Goal: Task Accomplishment & Management: Complete application form

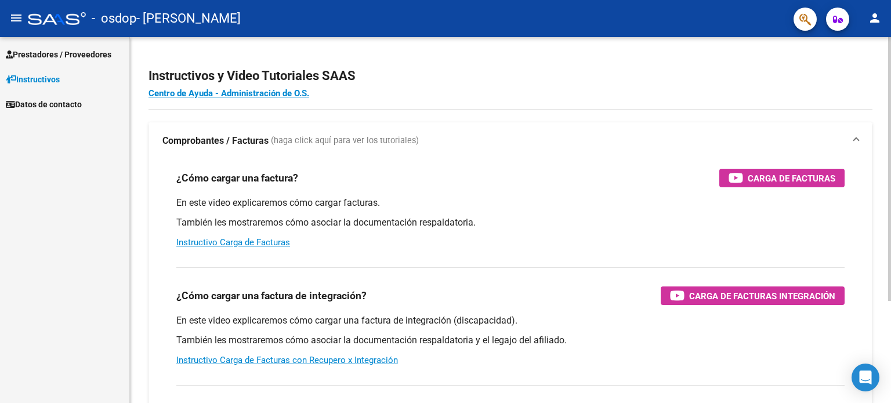
drag, startPoint x: 426, startPoint y: 192, endPoint x: 285, endPoint y: 152, distance: 147.0
click at [285, 152] on mat-expansion-panel-header "Comprobantes / Facturas (haga click aquí para ver los tutoriales)" at bounding box center [510, 140] width 724 height 37
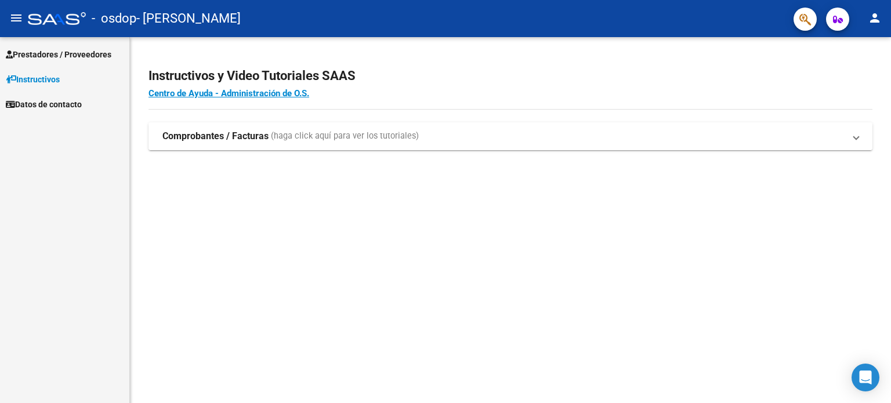
click at [274, 140] on span "(haga click aquí para ver los tutoriales)" at bounding box center [345, 136] width 148 height 13
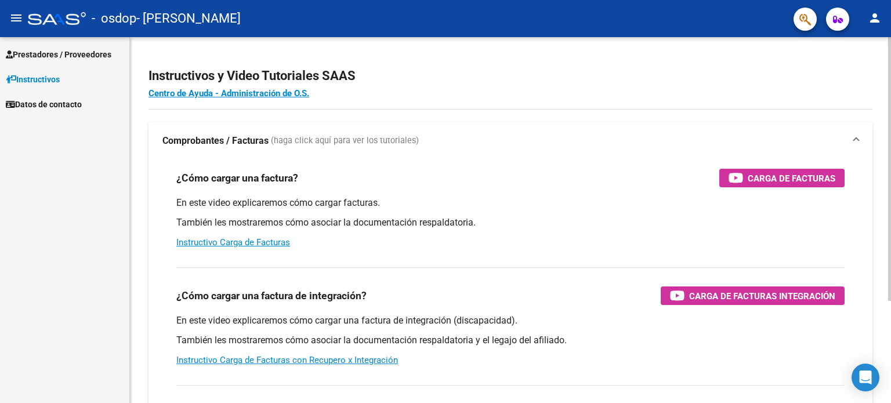
click at [266, 248] on div "En este video explicaremos cómo cargar facturas. También les mostraremos cómo a…" at bounding box center [510, 223] width 668 height 52
click at [264, 245] on link "Instructivo Carga de Facturas" at bounding box center [233, 242] width 114 height 10
click at [44, 53] on span "Prestadores / Proveedores" at bounding box center [59, 54] width 106 height 13
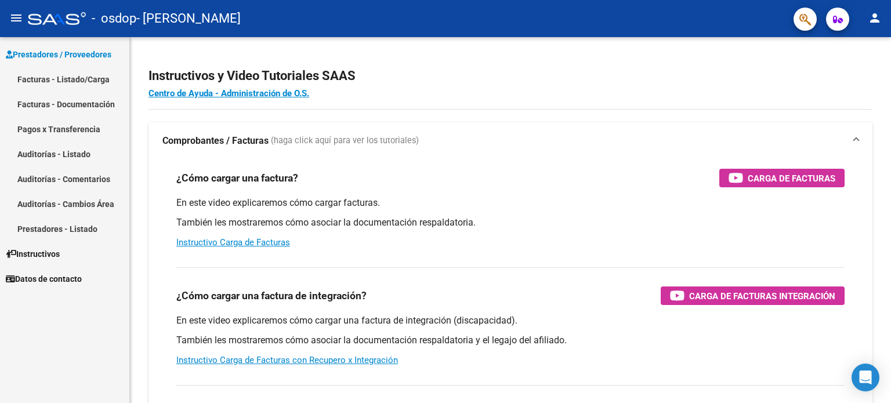
click at [874, 19] on mat-icon "person" at bounding box center [875, 18] width 14 height 14
click at [855, 52] on button "person Mi Perfil" at bounding box center [850, 49] width 71 height 28
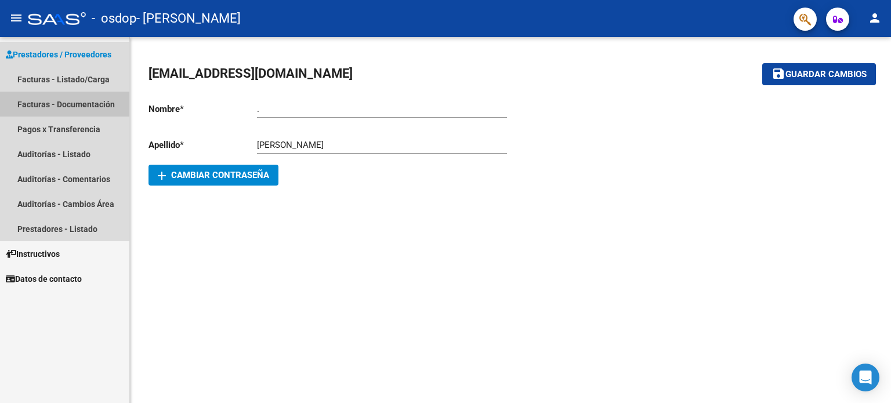
click at [70, 110] on link "Facturas - Documentación" at bounding box center [64, 104] width 129 height 25
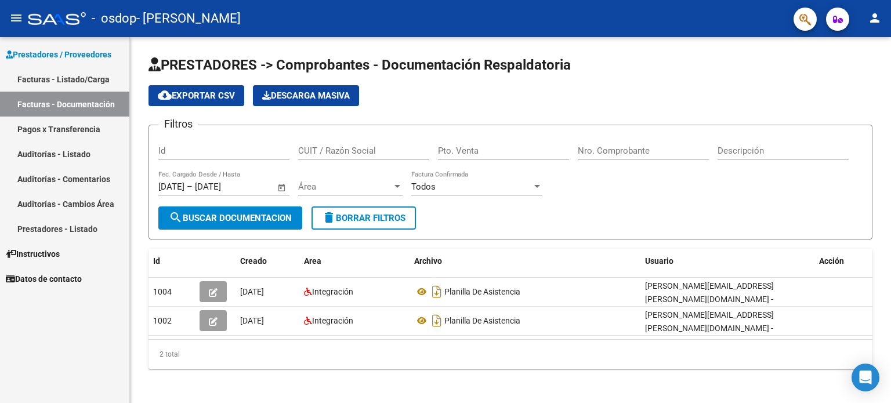
click at [187, 143] on div "Id" at bounding box center [223, 147] width 131 height 25
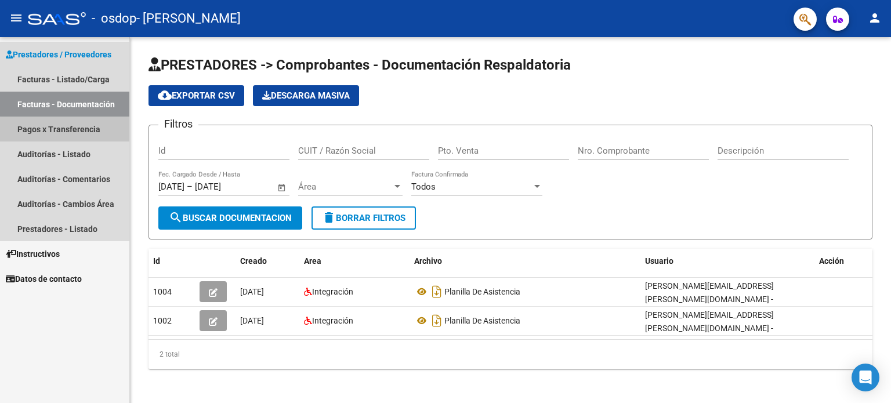
click at [67, 135] on link "Pagos x Transferencia" at bounding box center [64, 129] width 129 height 25
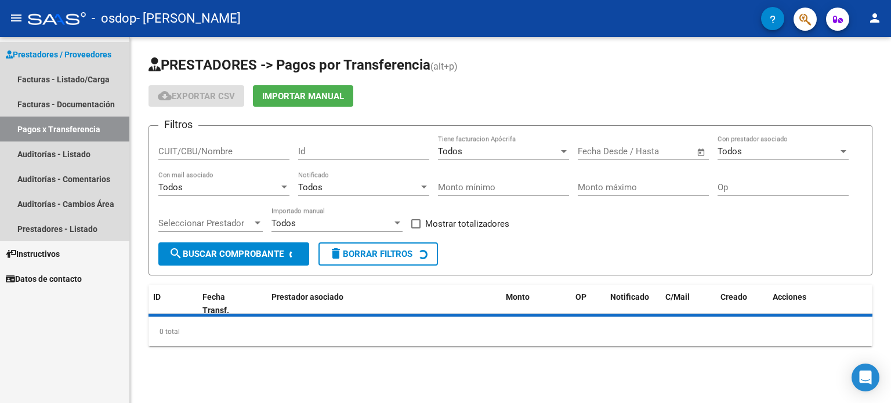
click at [67, 135] on link "Pagos x Transferencia" at bounding box center [64, 129] width 129 height 25
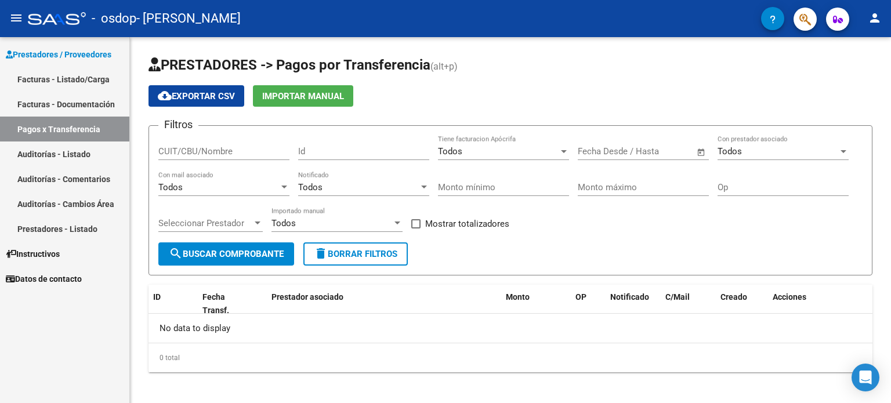
click at [54, 159] on link "Auditorías - Listado" at bounding box center [64, 153] width 129 height 25
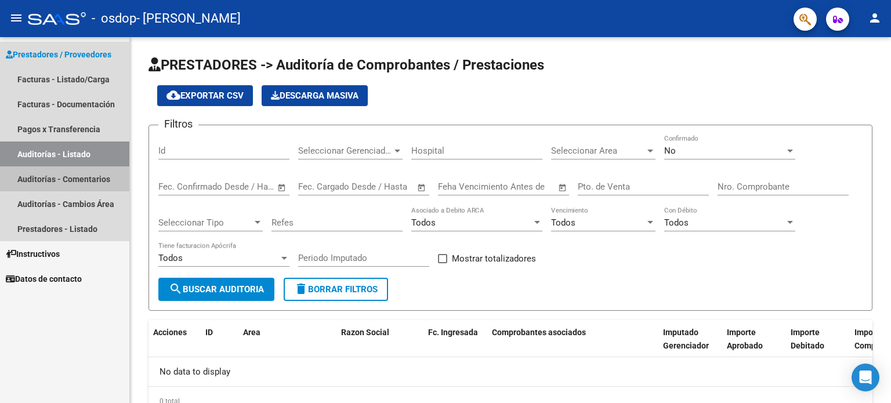
click at [62, 178] on link "Auditorías - Comentarios" at bounding box center [64, 178] width 129 height 25
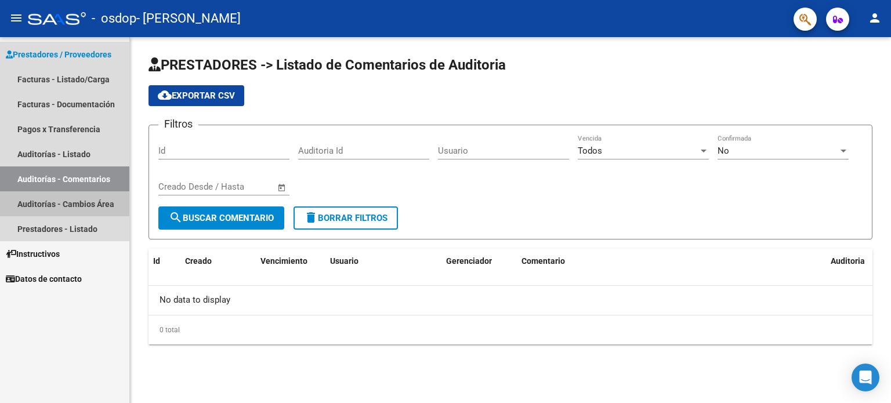
click at [59, 205] on link "Auditorías - Cambios Área" at bounding box center [64, 203] width 129 height 25
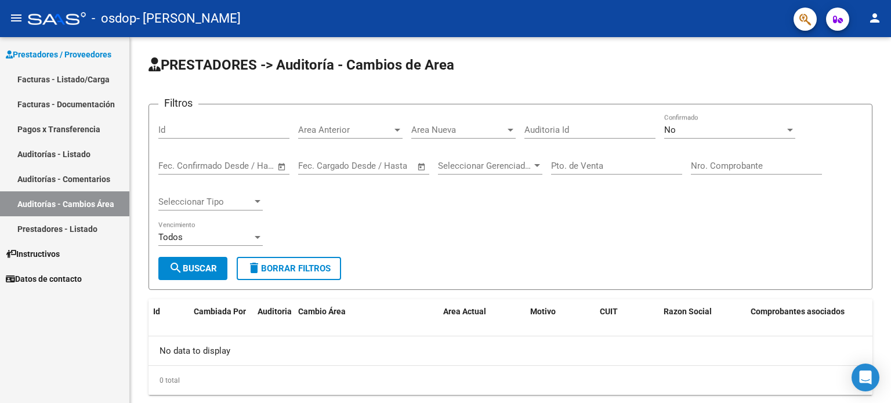
click at [58, 220] on link "Prestadores - Listado" at bounding box center [64, 228] width 129 height 25
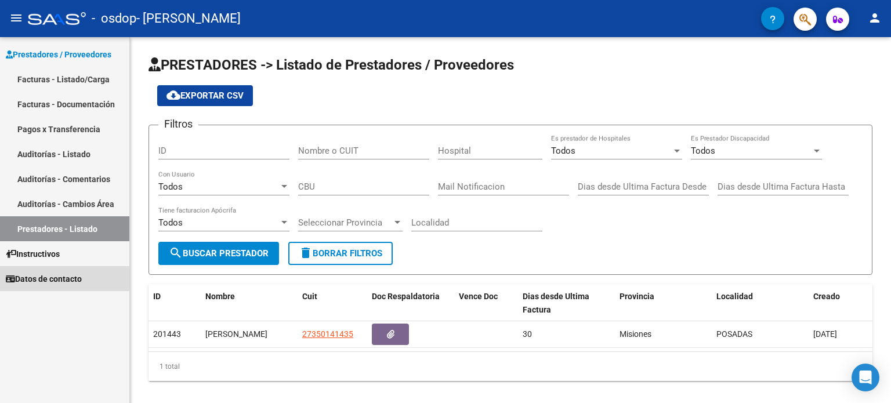
click at [64, 273] on span "Datos de contacto" at bounding box center [44, 279] width 76 height 13
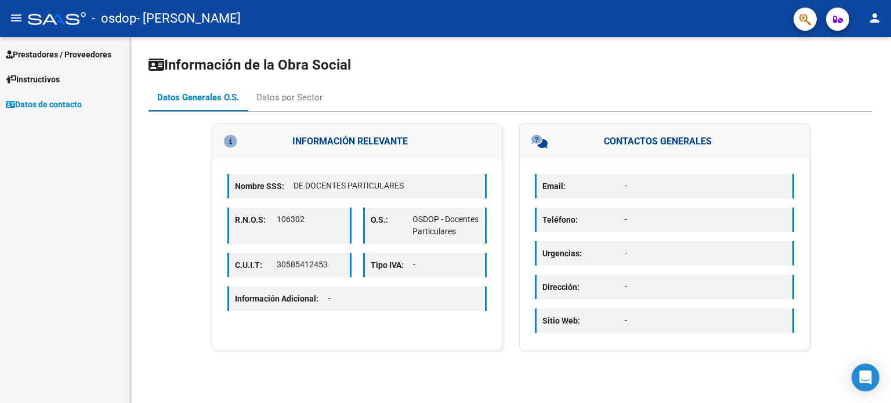
click at [97, 46] on link "Prestadores / Proveedores" at bounding box center [64, 54] width 129 height 25
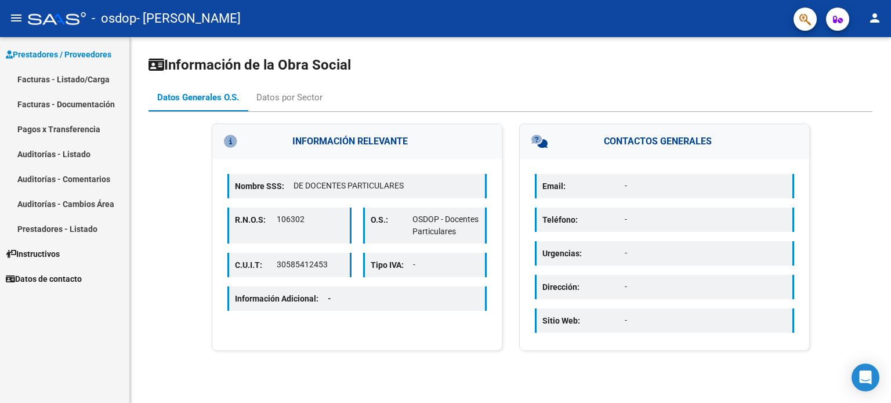
click at [84, 96] on link "Facturas - Documentación" at bounding box center [64, 104] width 129 height 25
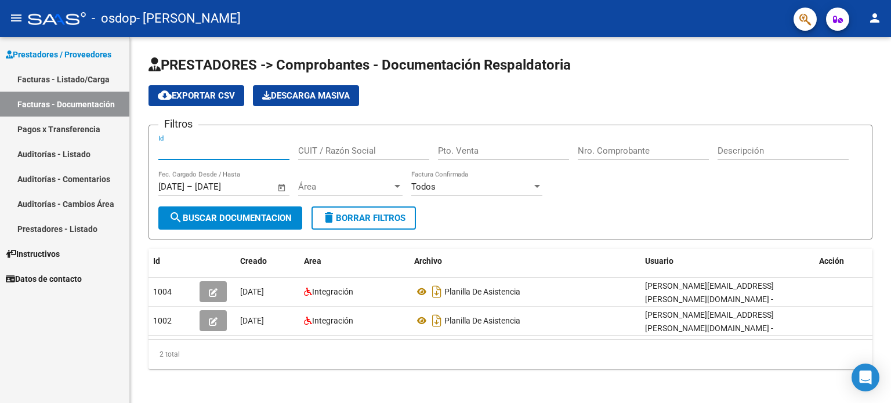
click at [209, 148] on input "Id" at bounding box center [223, 151] width 131 height 10
click at [96, 73] on link "Facturas - Listado/Carga" at bounding box center [64, 79] width 129 height 25
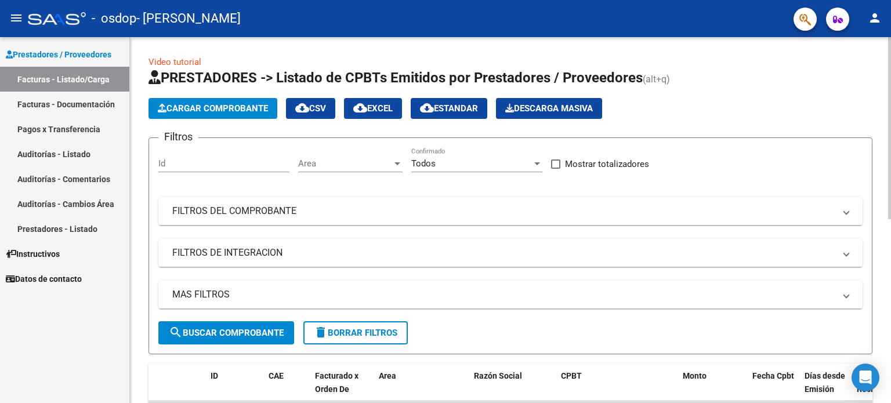
click at [192, 108] on span "Cargar Comprobante" at bounding box center [213, 108] width 110 height 10
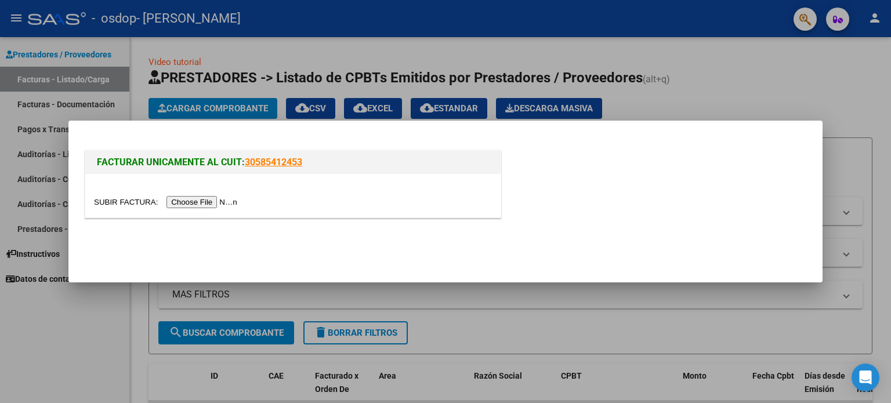
click at [190, 203] on input "file" at bounding box center [167, 202] width 147 height 12
click at [190, 205] on input "file" at bounding box center [167, 202] width 147 height 12
click at [216, 204] on input "file" at bounding box center [167, 202] width 147 height 12
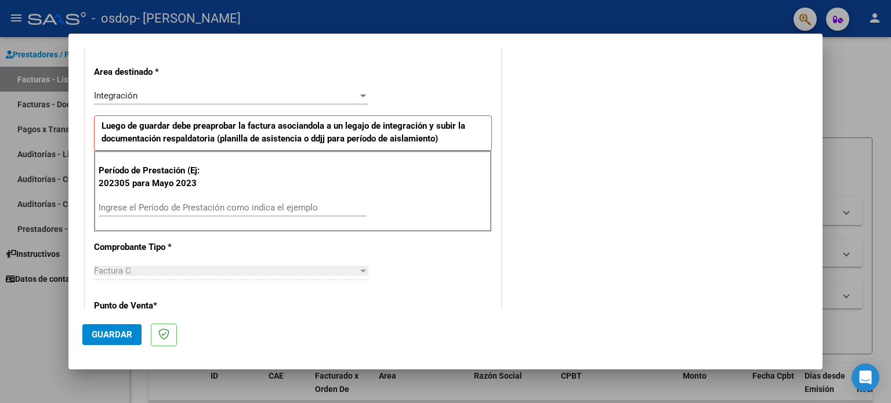
scroll to position [255, 0]
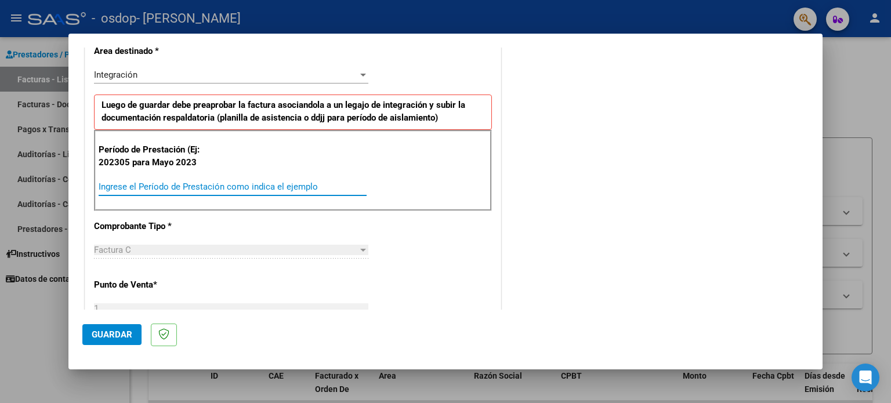
click at [139, 188] on input "Ingrese el Período de Prestación como indica el ejemplo" at bounding box center [233, 187] width 268 height 10
type input "202507"
click at [170, 242] on div "Factura C Seleccionar Tipo" at bounding box center [231, 249] width 274 height 17
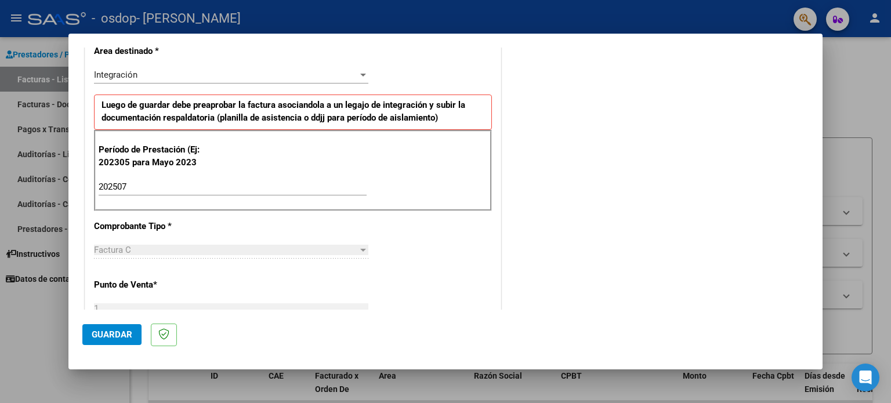
click at [360, 249] on div at bounding box center [363, 250] width 6 height 3
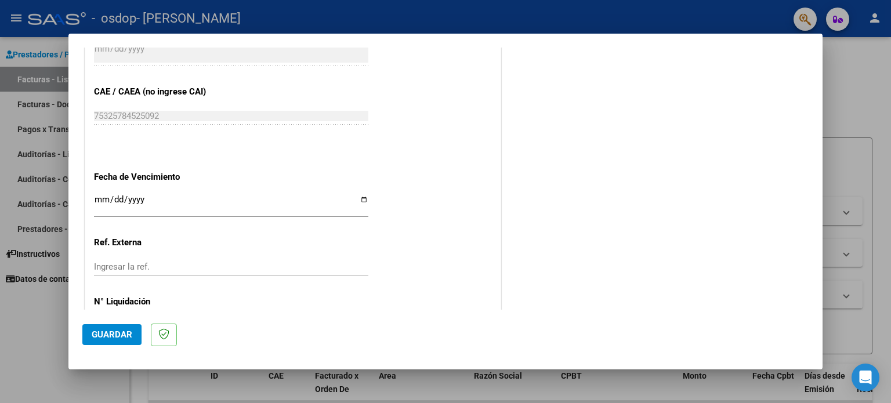
scroll to position [735, 0]
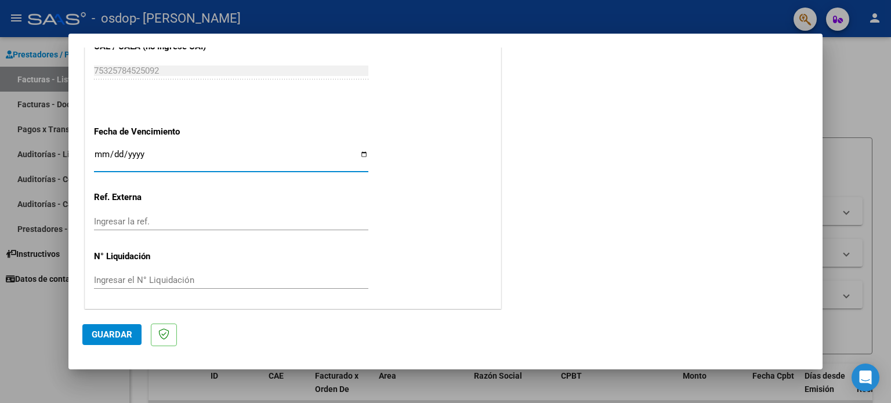
click at [360, 154] on input "Ingresar la fecha" at bounding box center [231, 159] width 274 height 19
click at [119, 329] on span "Guardar" at bounding box center [112, 334] width 41 height 10
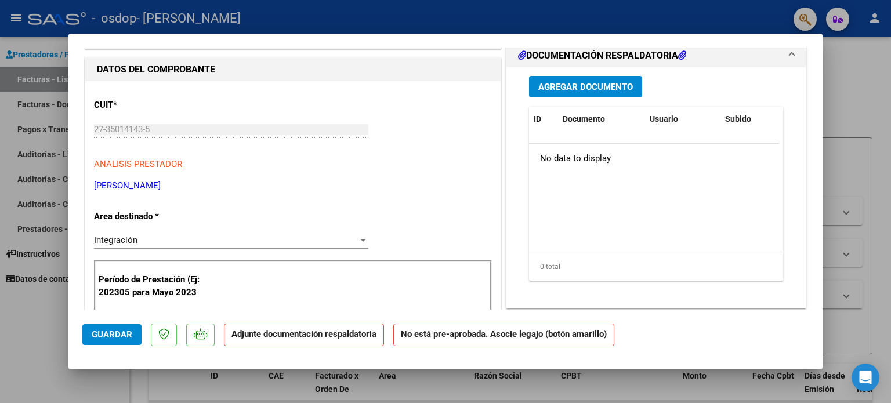
scroll to position [125, 0]
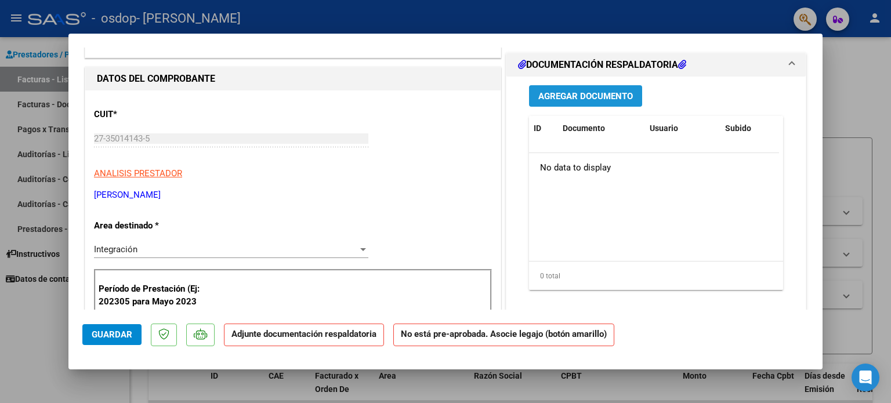
click at [582, 95] on span "Agregar Documento" at bounding box center [585, 96] width 95 height 10
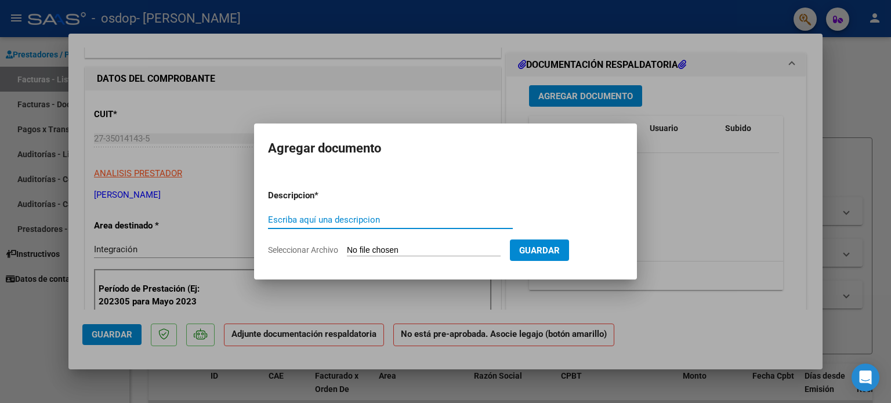
click at [370, 218] on input "Escriba aquí una descripcion" at bounding box center [390, 220] width 245 height 10
type input "Planilla"
click at [364, 246] on input "Seleccionar Archivo" at bounding box center [424, 250] width 154 height 11
type input "C:\fakepath\[PERSON_NAME] .pdf"
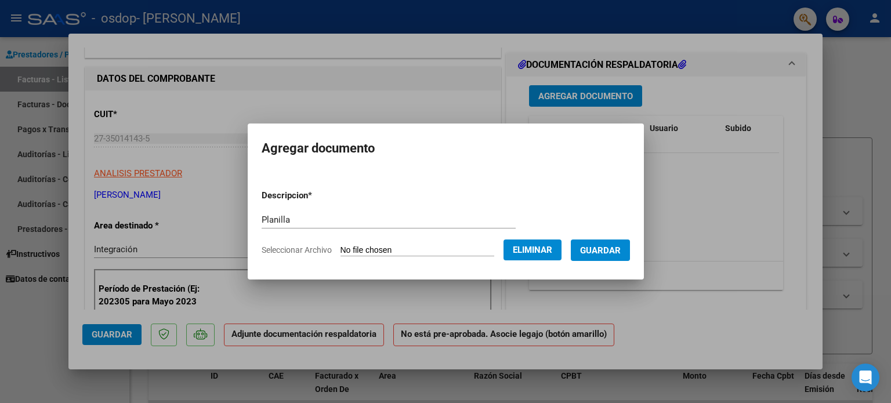
click at [600, 248] on span "Guardar" at bounding box center [600, 250] width 41 height 10
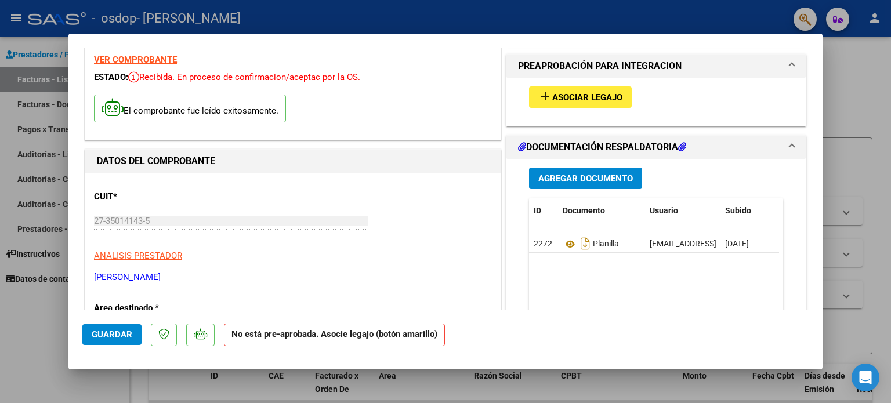
scroll to position [0, 0]
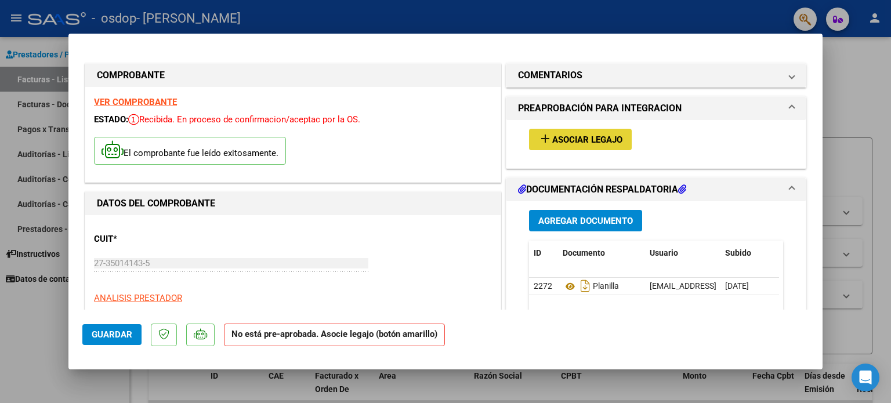
click at [603, 137] on span "Asociar Legajo" at bounding box center [587, 140] width 70 height 10
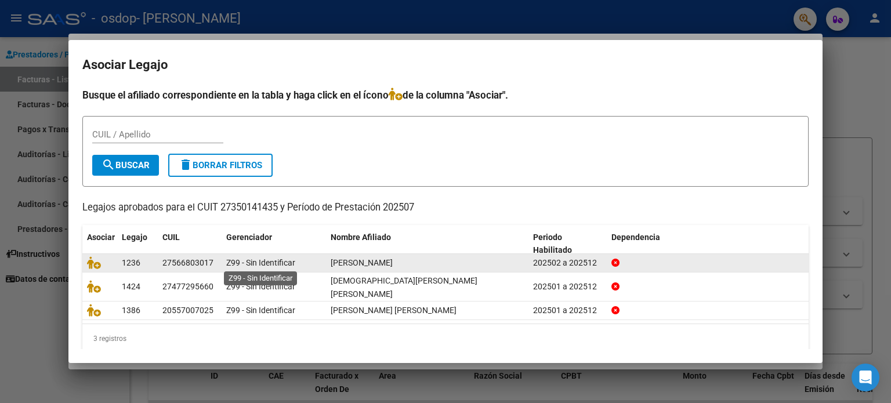
click at [262, 260] on span "Z99 - Sin Identificar" at bounding box center [260, 262] width 69 height 9
click at [520, 264] on div "[PERSON_NAME]" at bounding box center [427, 262] width 193 height 13
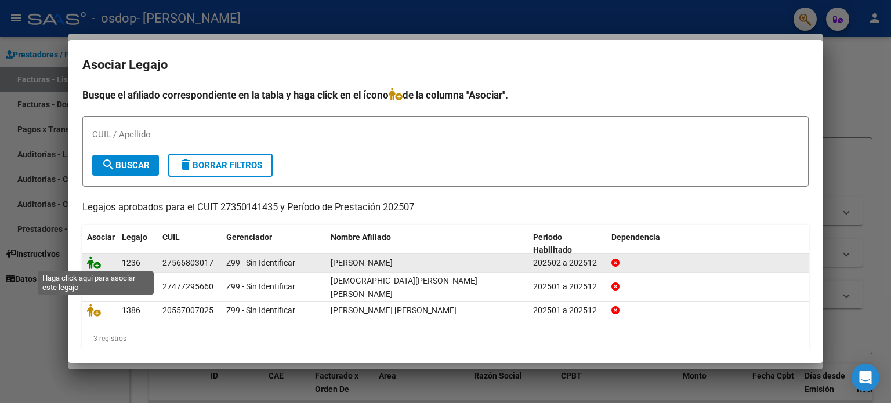
click at [95, 262] on icon at bounding box center [94, 262] width 14 height 13
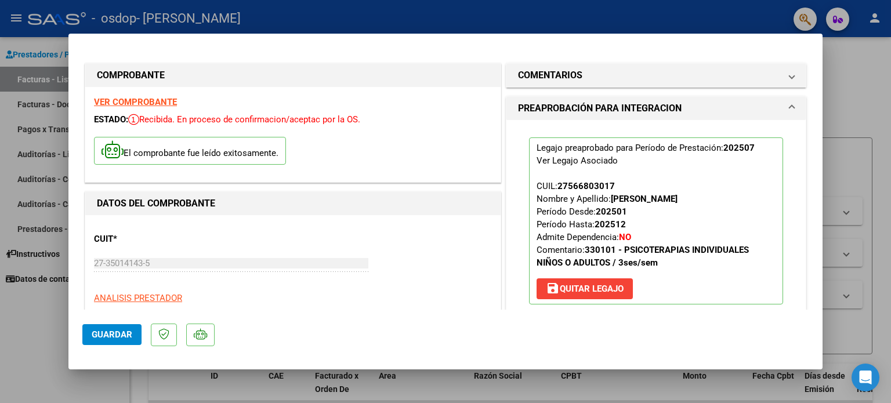
click at [130, 333] on span "Guardar" at bounding box center [112, 334] width 41 height 10
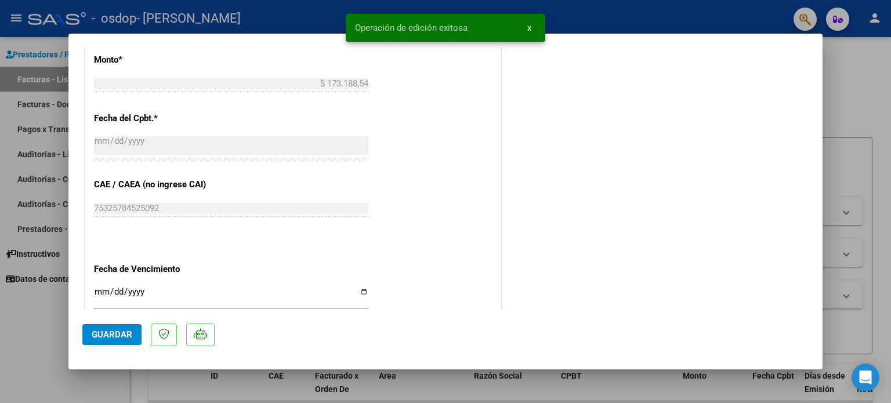
scroll to position [775, 0]
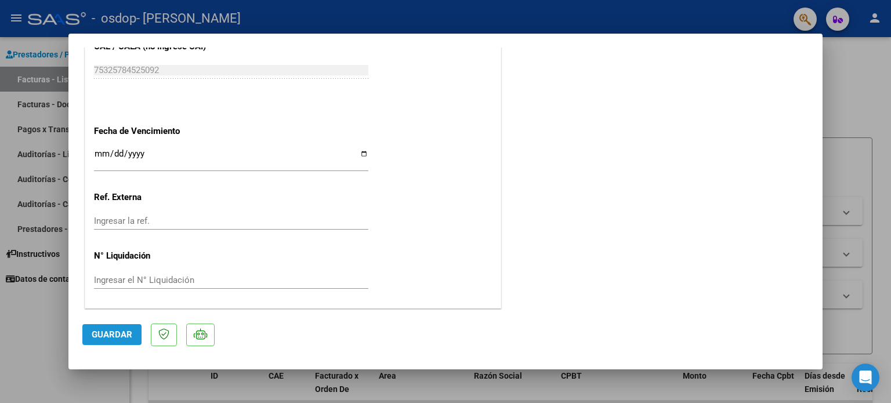
click at [121, 335] on span "Guardar" at bounding box center [112, 334] width 41 height 10
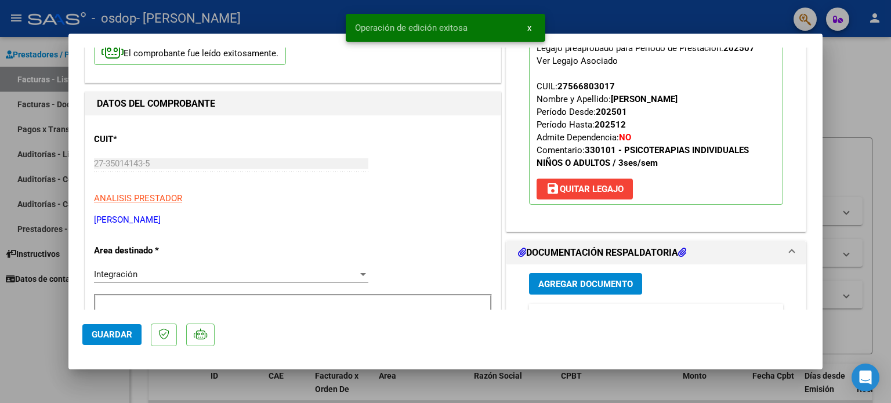
scroll to position [0, 0]
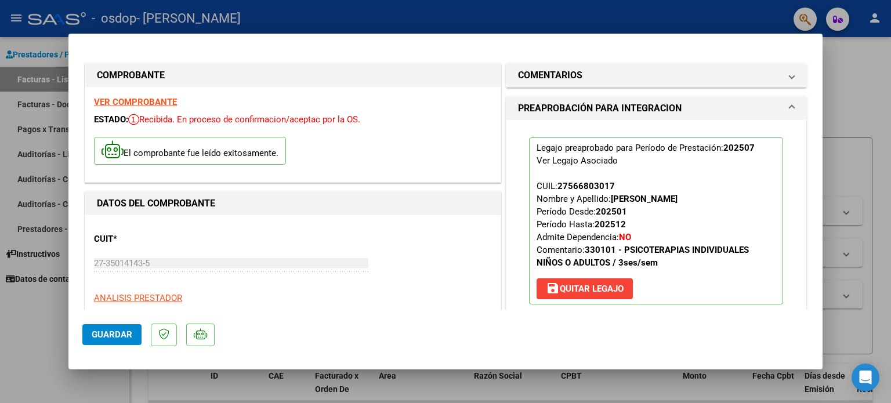
click at [157, 99] on strong "VER COMPROBANTE" at bounding box center [135, 102] width 83 height 10
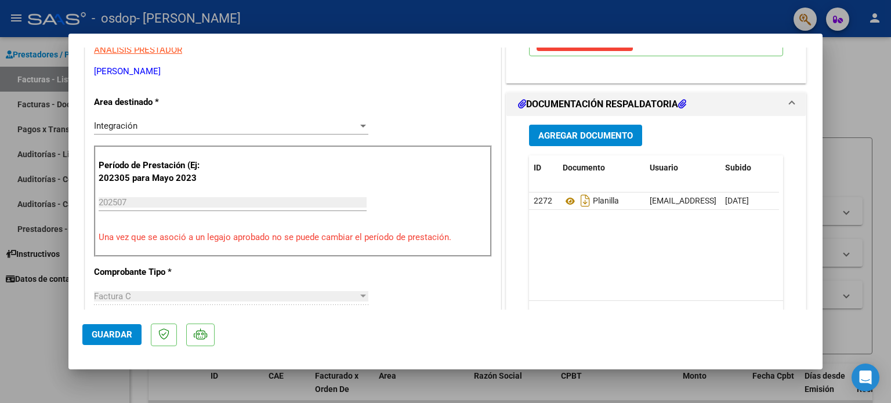
scroll to position [246, 0]
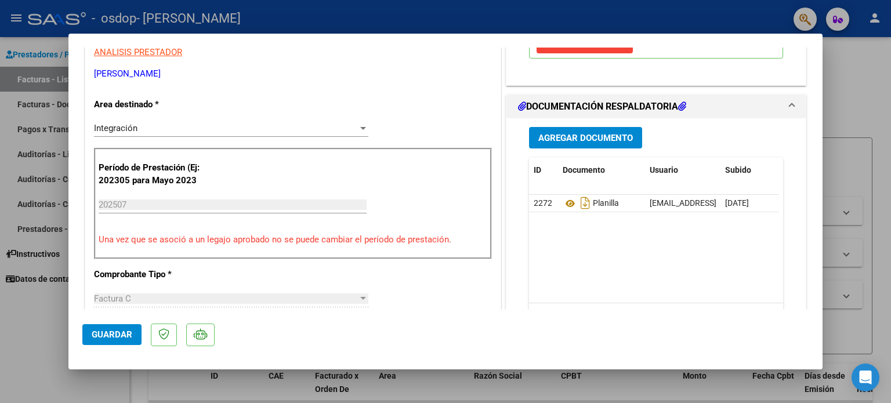
click at [557, 140] on span "Agregar Documento" at bounding box center [585, 138] width 95 height 10
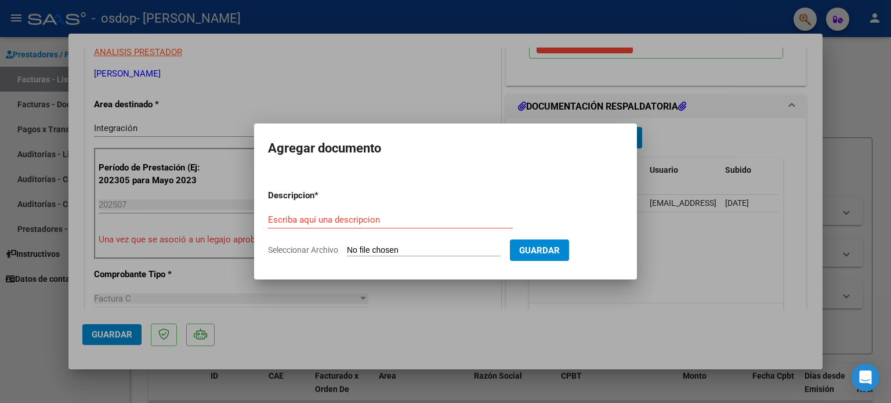
click at [397, 278] on mat-dialog-container "Agregar documento Descripcion * Escriba aquí una descripcion Seleccionar Archiv…" at bounding box center [445, 201] width 383 height 155
click at [549, 245] on span "Guardar" at bounding box center [539, 250] width 41 height 10
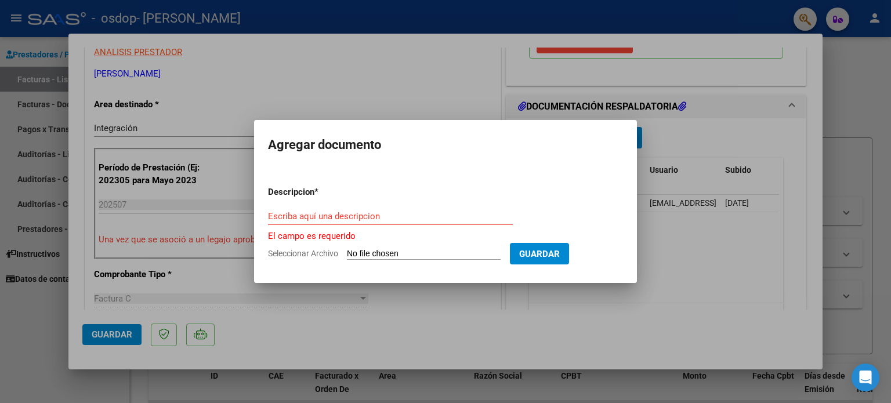
click at [441, 248] on form "Descripcion * Escriba aquí una descripcion El campo es requerido Seleccionar Ar…" at bounding box center [445, 223] width 355 height 92
click at [335, 248] on app-file-uploader "Seleccionar Archivo" at bounding box center [389, 253] width 242 height 10
click at [699, 197] on div at bounding box center [445, 201] width 891 height 403
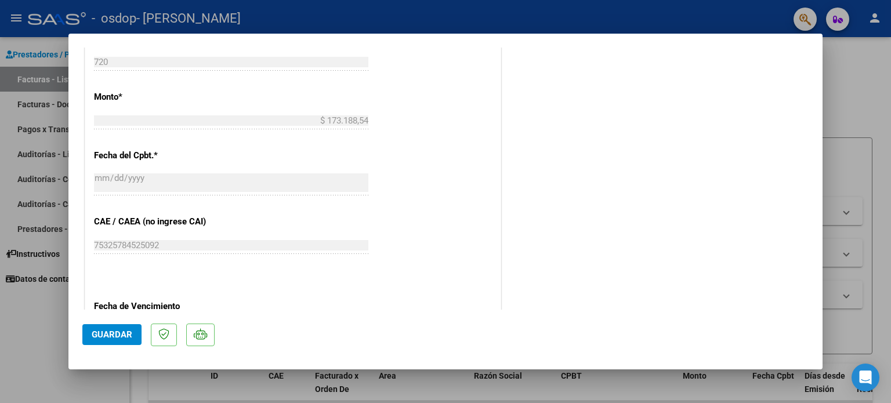
scroll to position [608, 0]
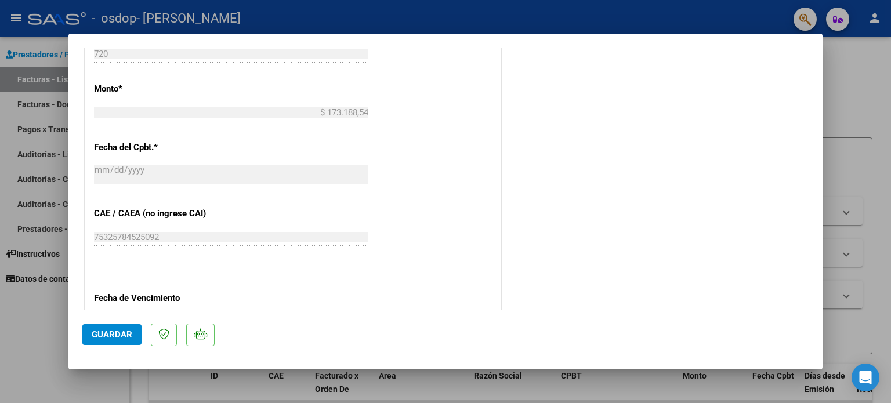
drag, startPoint x: 822, startPoint y: 150, endPoint x: 797, endPoint y: 234, distance: 87.5
click at [797, 234] on mat-dialog-content "COMPROBANTE VER COMPROBANTE ESTADO: Recibida. En proceso de confirmacion/acepta…" at bounding box center [445, 179] width 754 height 262
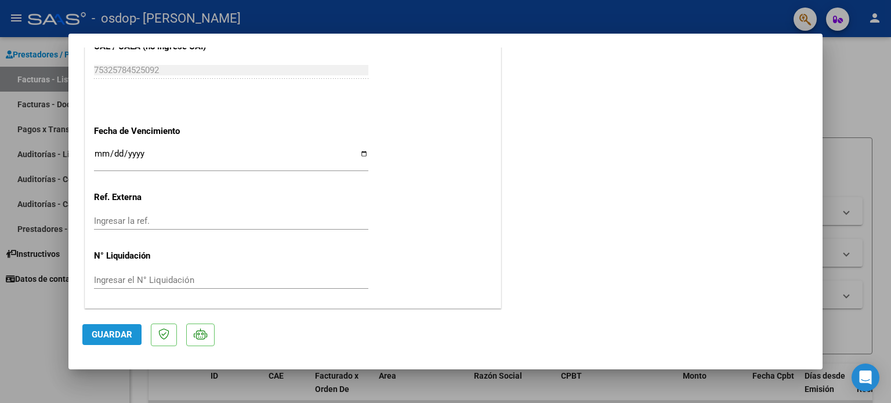
click at [107, 333] on span "Guardar" at bounding box center [112, 334] width 41 height 10
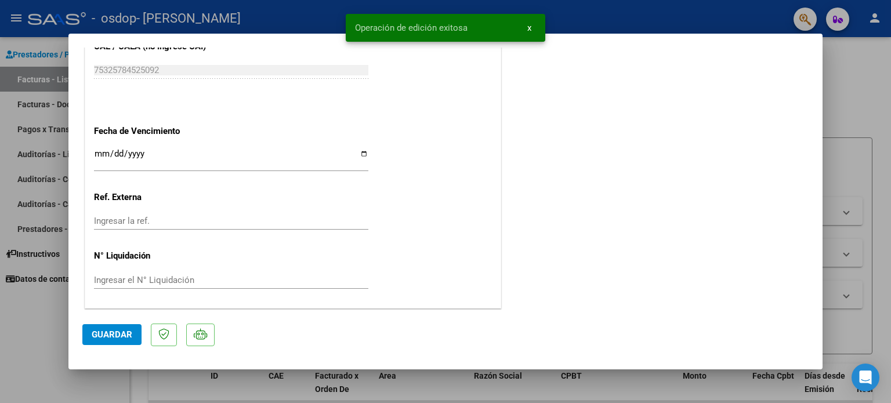
click at [869, 157] on div at bounding box center [445, 201] width 891 height 403
type input "$ 0,00"
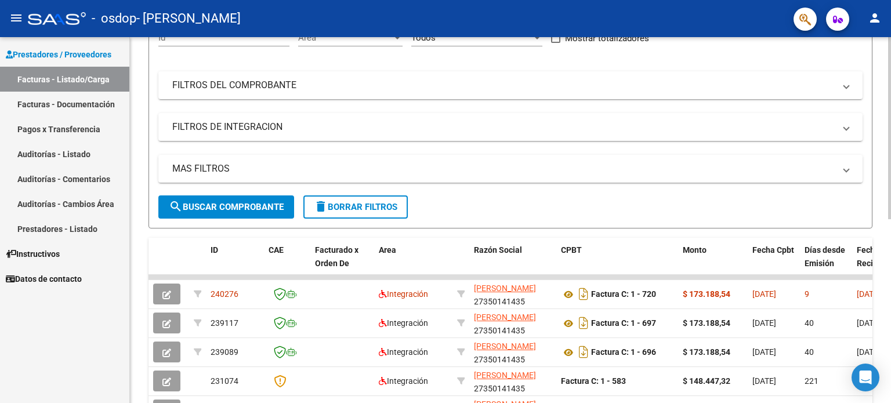
scroll to position [143, 0]
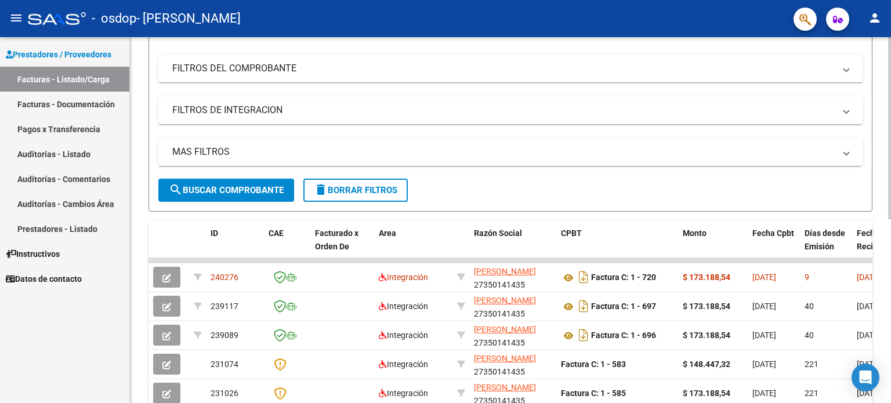
click at [890, 243] on div at bounding box center [889, 201] width 3 height 182
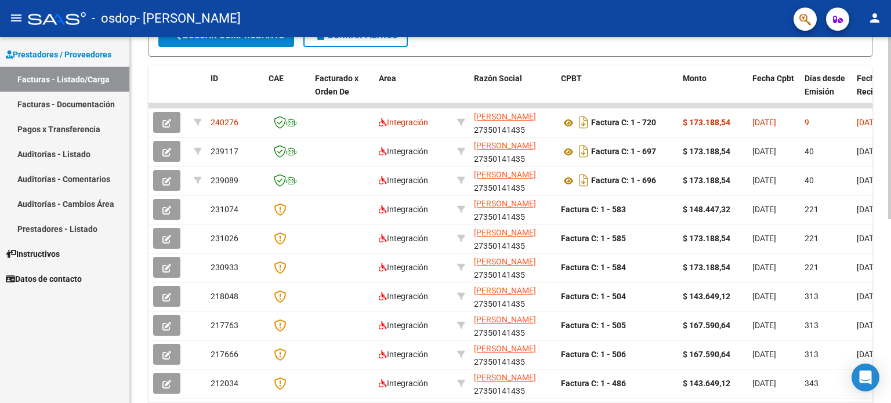
scroll to position [296, 0]
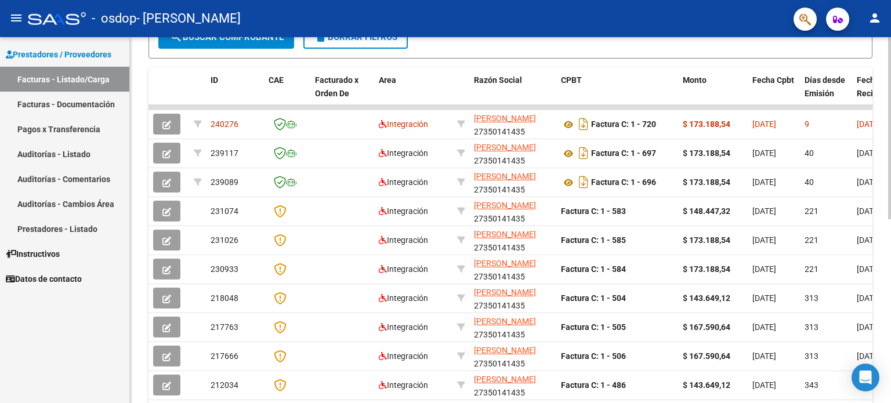
click at [884, 284] on div "Video tutorial PRESTADORES -> Listado de CPBTs Emitidos por Prestadores / Prove…" at bounding box center [512, 105] width 764 height 729
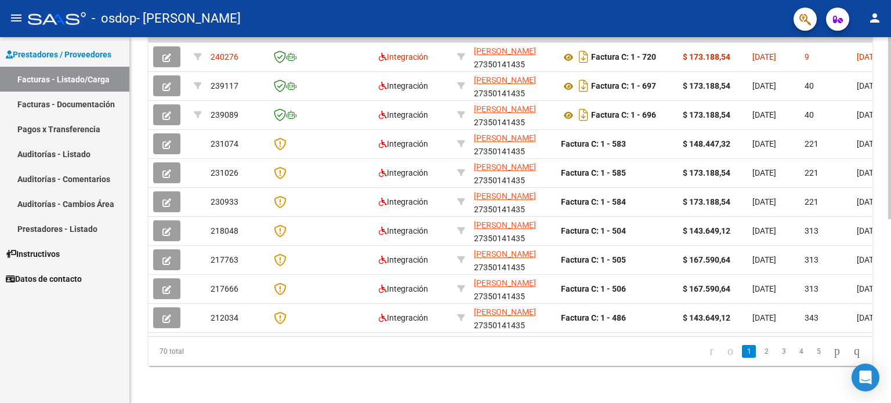
click at [888, 273] on div at bounding box center [889, 312] width 3 height 182
click at [832, 349] on icon "go to next page" at bounding box center [836, 351] width 9 height 14
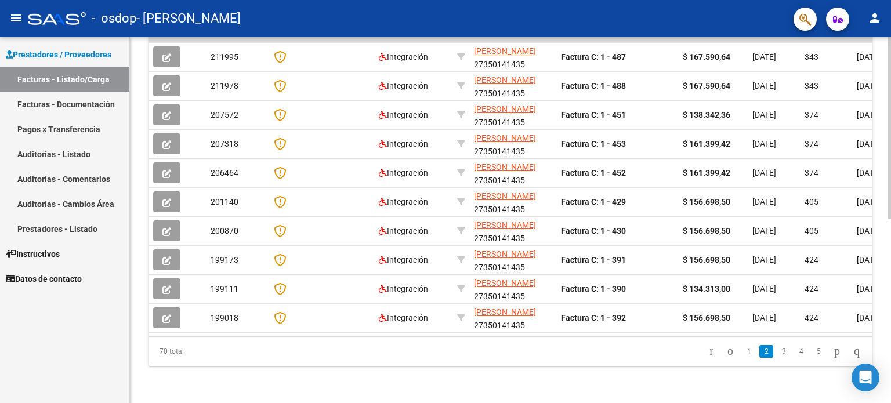
click at [890, 244] on div at bounding box center [889, 312] width 3 height 182
click at [725, 351] on icon "go to previous page" at bounding box center [729, 351] width 9 height 14
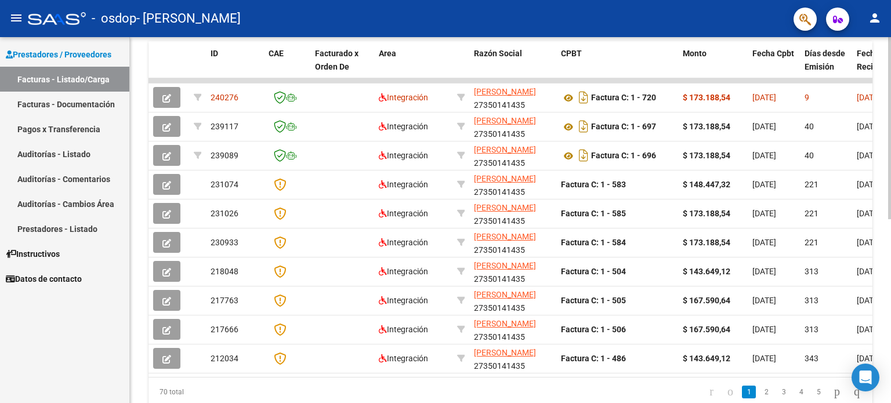
scroll to position [320, 0]
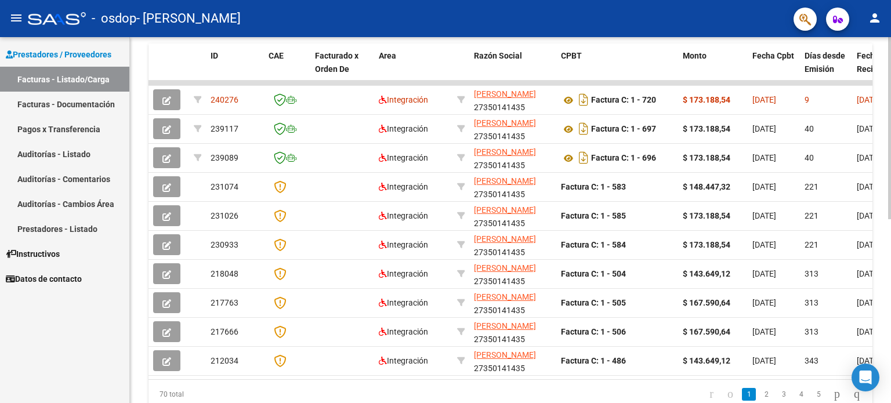
click at [888, 235] on div at bounding box center [889, 290] width 3 height 182
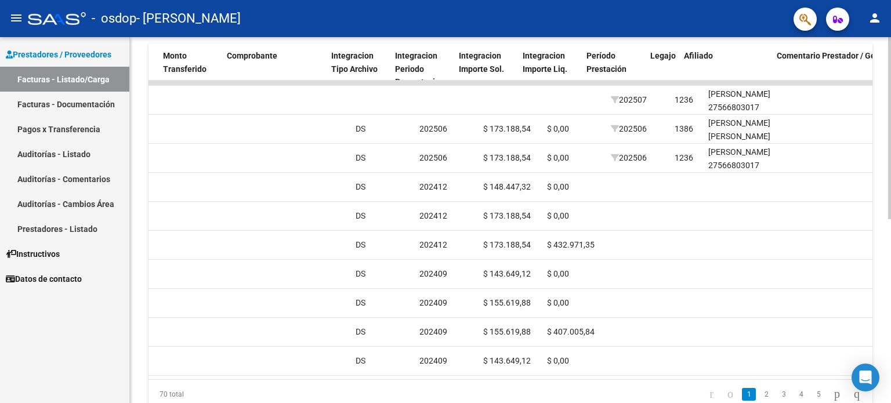
scroll to position [0, 1099]
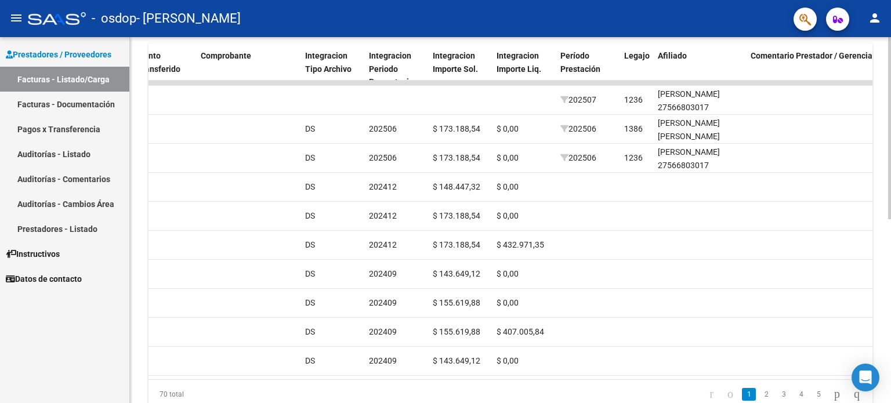
drag, startPoint x: 641, startPoint y: 388, endPoint x: 496, endPoint y: 402, distance: 146.3
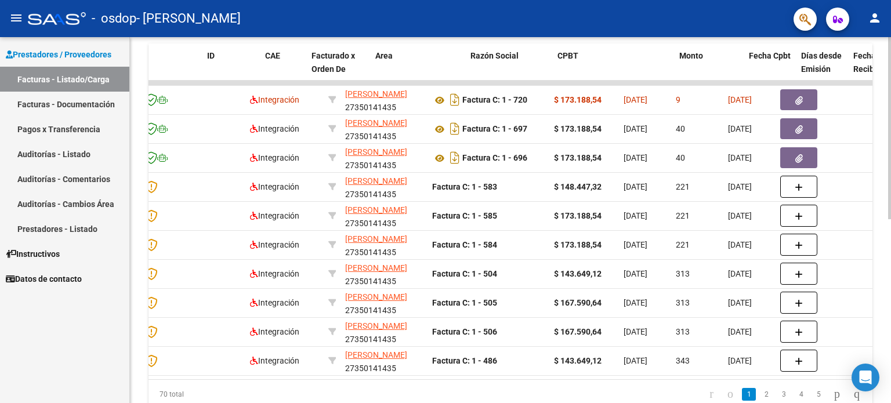
scroll to position [0, 0]
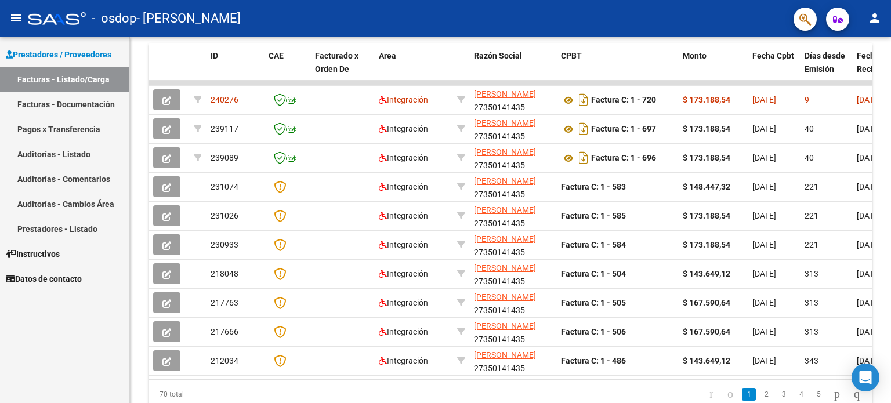
click at [50, 54] on span "Prestadores / Proveedores" at bounding box center [59, 54] width 106 height 13
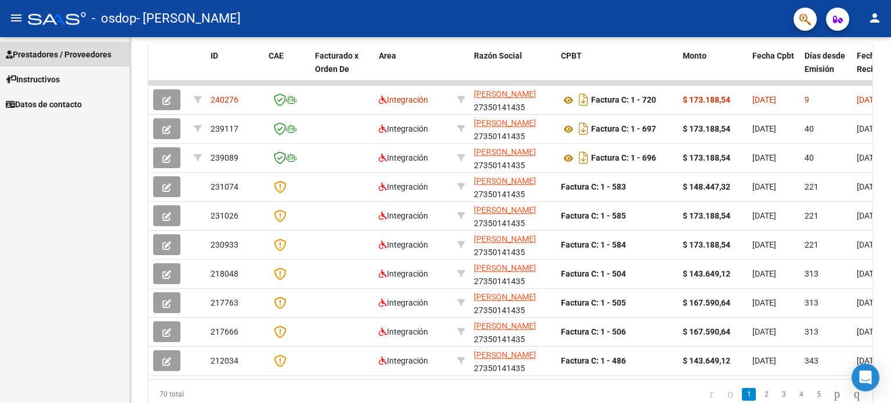
click at [50, 54] on span "Prestadores / Proveedores" at bounding box center [59, 54] width 106 height 13
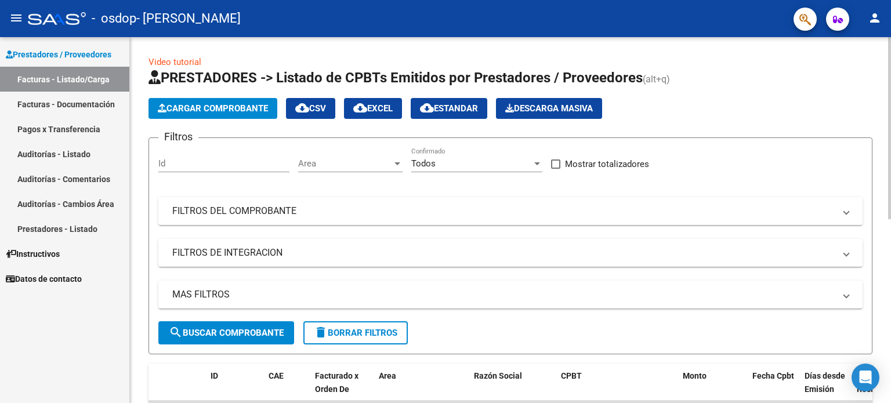
click at [890, 62] on div at bounding box center [889, 128] width 3 height 182
click at [260, 103] on span "Cargar Comprobante" at bounding box center [213, 108] width 110 height 10
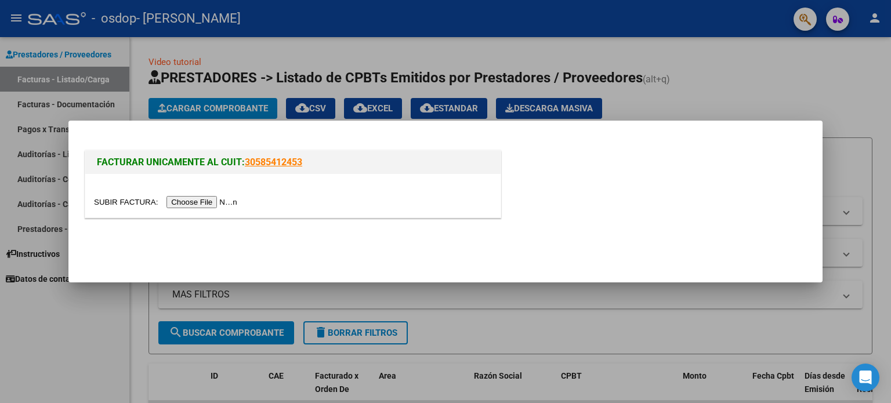
click at [199, 204] on input "file" at bounding box center [167, 202] width 147 height 12
click at [204, 205] on input "file" at bounding box center [167, 202] width 147 height 12
click at [810, 57] on div at bounding box center [445, 201] width 891 height 403
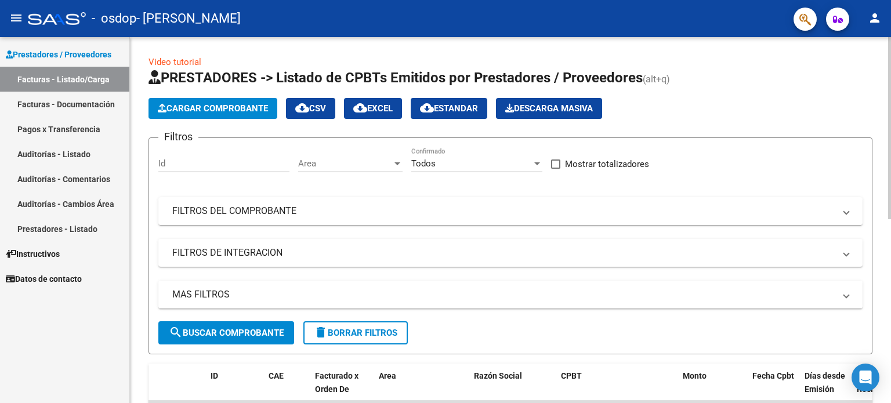
click at [225, 110] on span "Cargar Comprobante" at bounding box center [213, 108] width 110 height 10
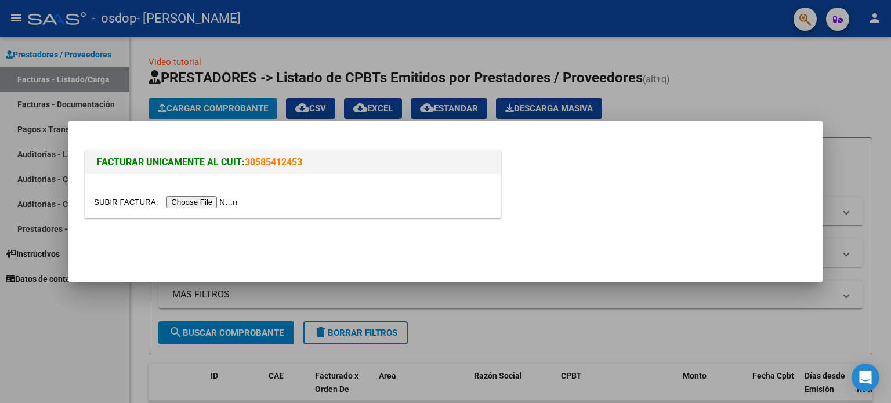
click at [197, 204] on input "file" at bounding box center [167, 202] width 147 height 12
click at [194, 206] on input "file" at bounding box center [167, 202] width 147 height 12
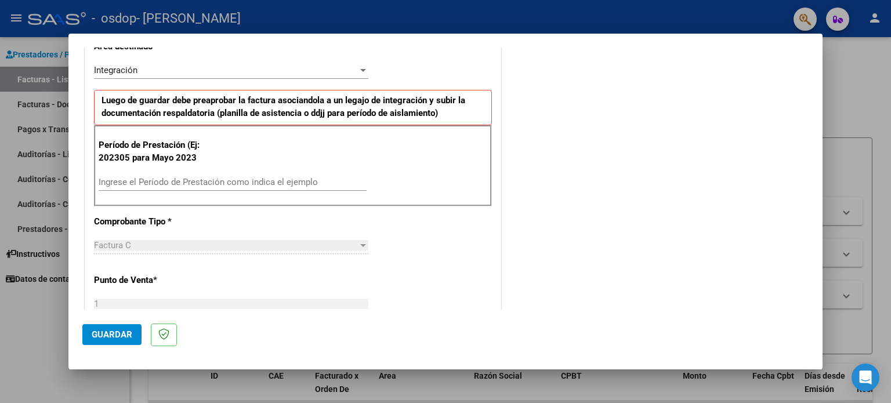
scroll to position [263, 0]
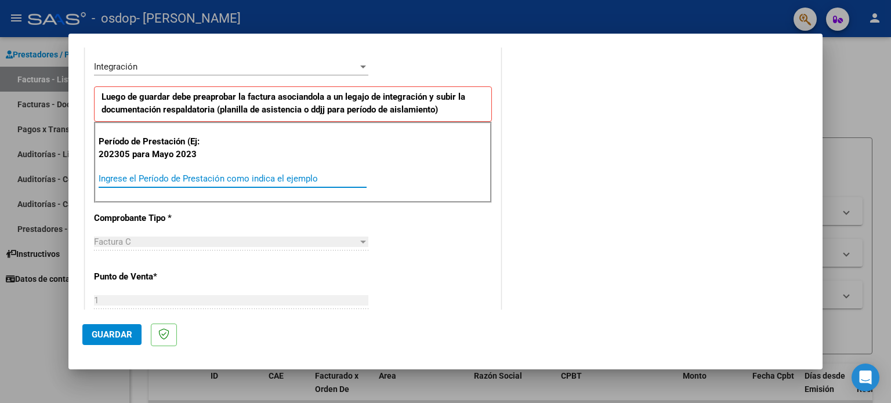
click at [183, 176] on input "Ingrese el Período de Prestación como indica el ejemplo" at bounding box center [233, 178] width 268 height 10
type input "202507"
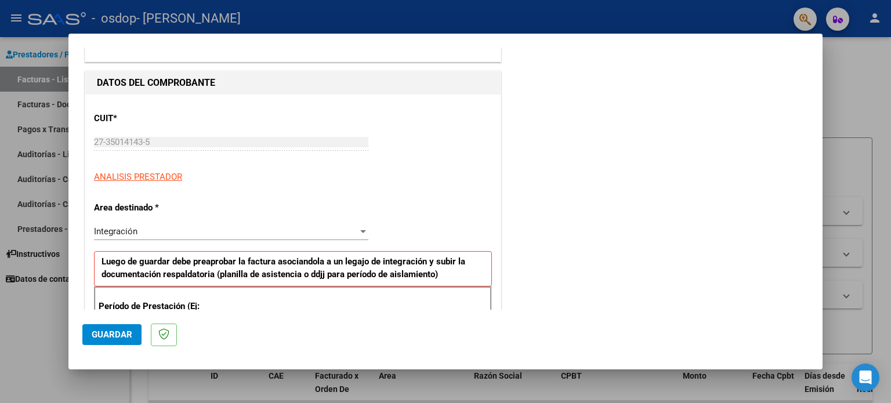
scroll to position [0, 0]
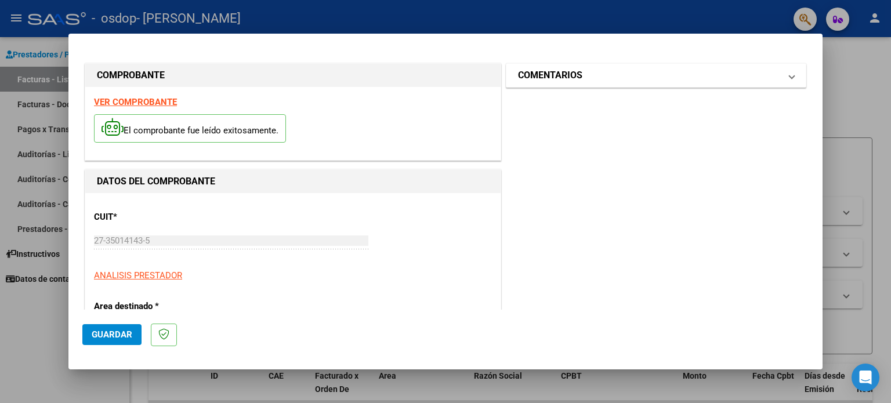
click at [742, 71] on mat-panel-title "COMENTARIOS" at bounding box center [649, 75] width 262 height 14
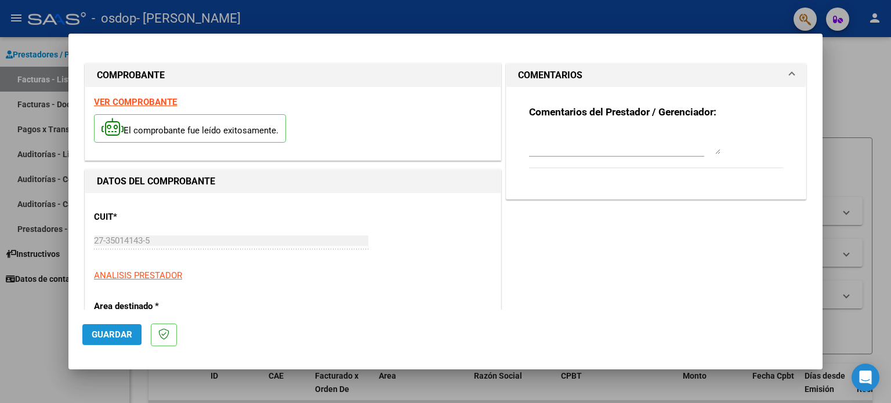
click at [103, 329] on button "Guardar" at bounding box center [111, 334] width 59 height 21
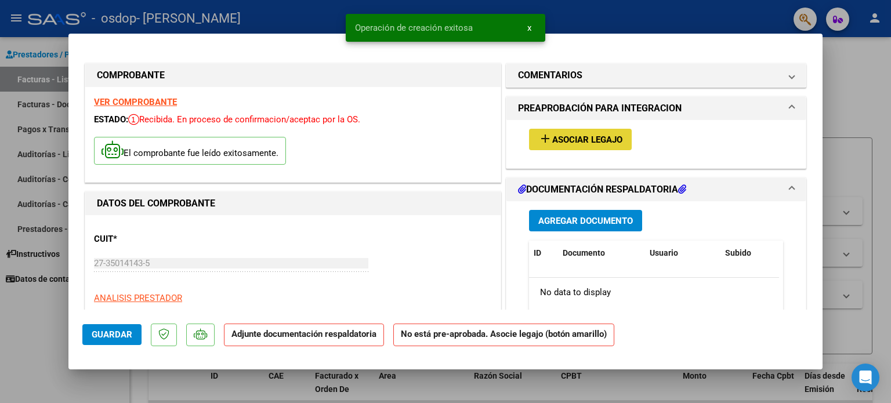
click at [603, 143] on span "Asociar Legajo" at bounding box center [587, 140] width 70 height 10
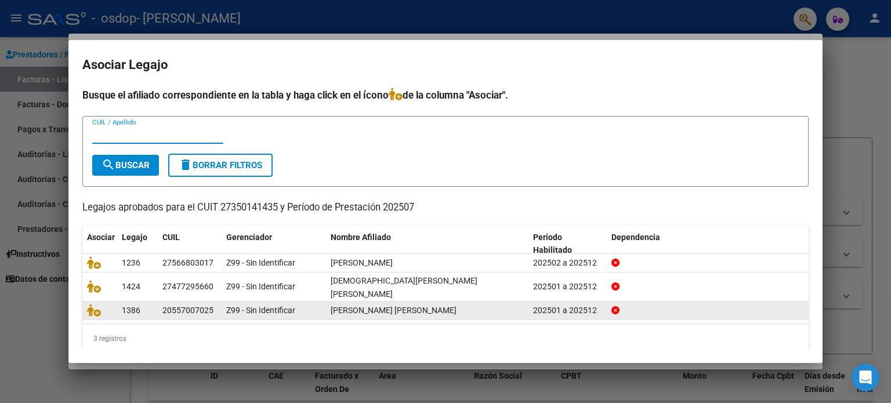
click at [222, 302] on datatable-body-cell "Z99 - Sin Identificar" at bounding box center [274, 311] width 104 height 18
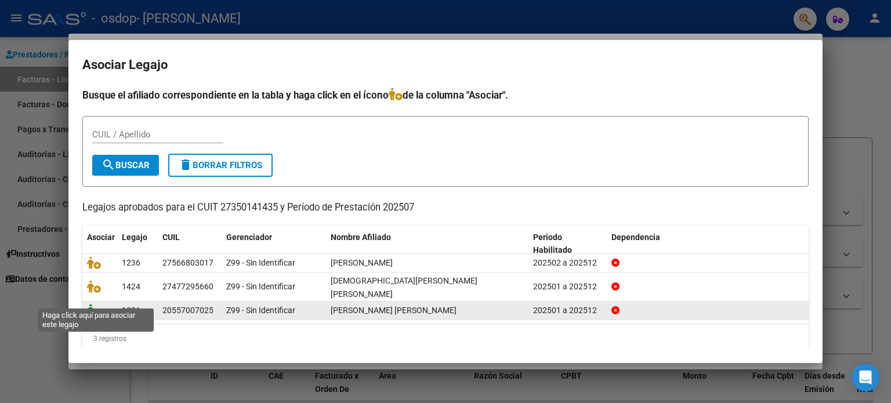
click at [96, 304] on icon at bounding box center [94, 310] width 14 height 13
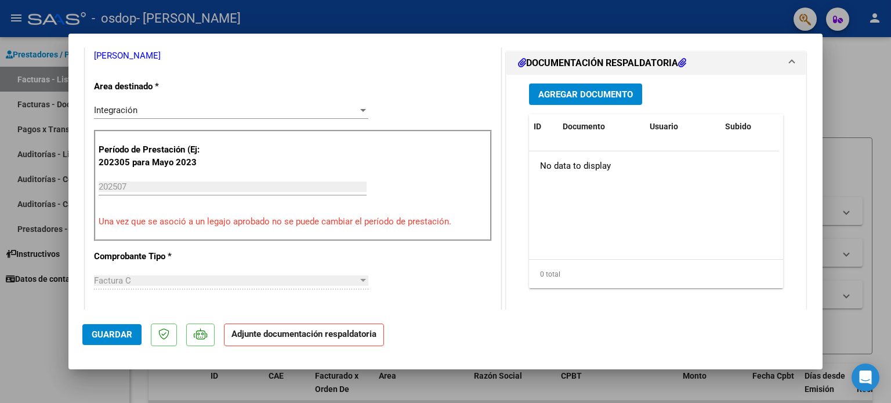
scroll to position [270, 0]
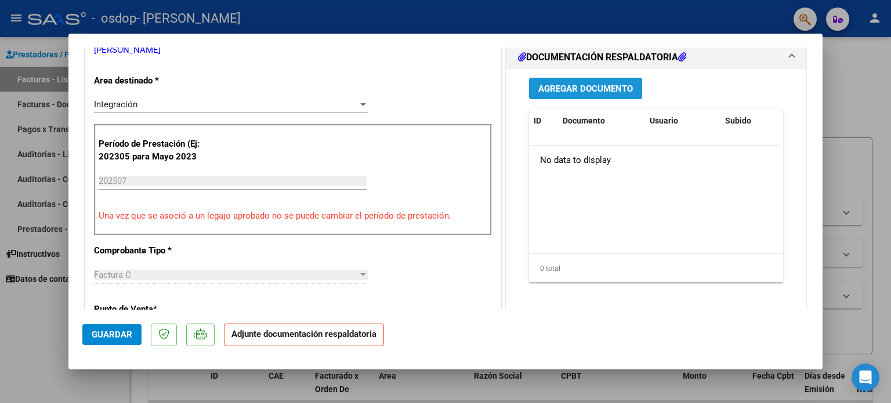
click at [613, 88] on span "Agregar Documento" at bounding box center [585, 89] width 95 height 10
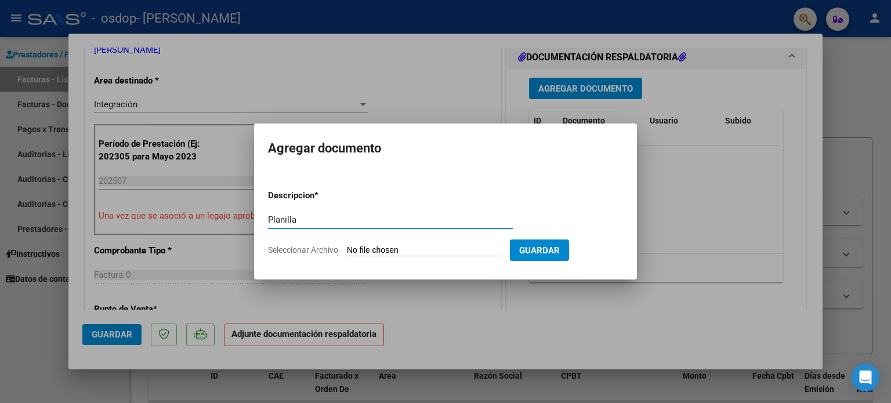
type input "Planilla"
click at [380, 251] on input "Seleccionar Archivo" at bounding box center [424, 250] width 154 height 11
click at [457, 249] on input "Seleccionar Archivo" at bounding box center [424, 250] width 154 height 11
type input "C:\fakepath\[PERSON_NAME].pdf"
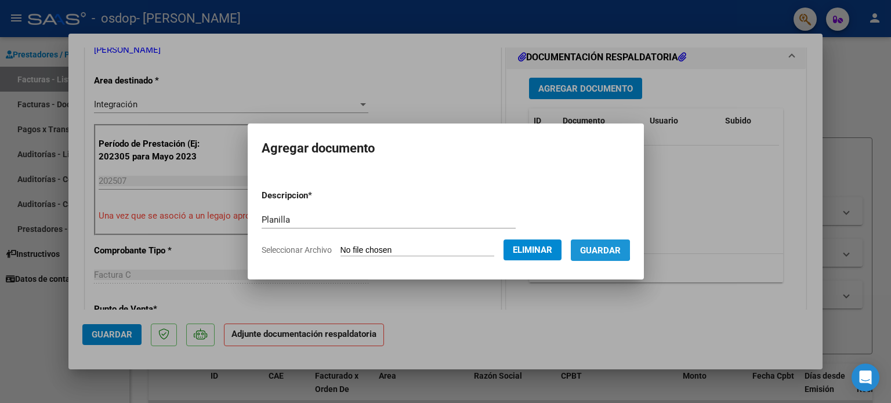
click at [601, 249] on span "Guardar" at bounding box center [600, 250] width 41 height 10
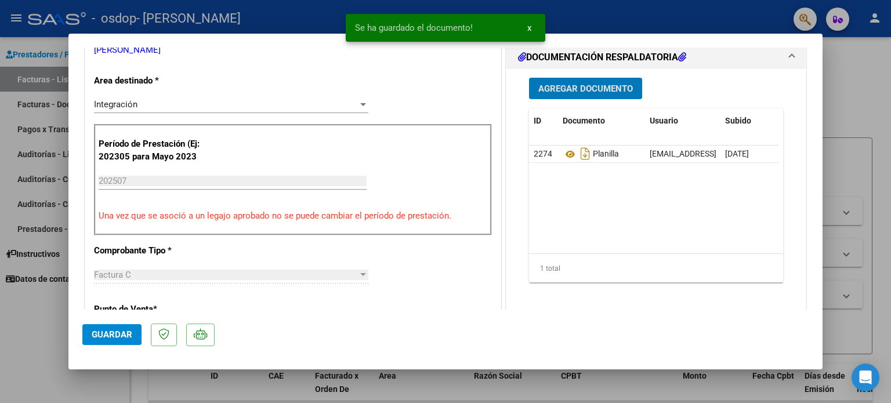
click at [127, 335] on span "Guardar" at bounding box center [112, 334] width 41 height 10
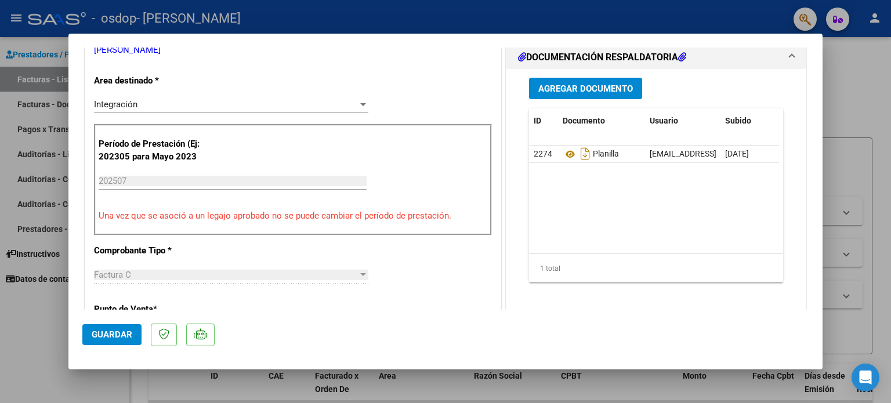
click at [88, 389] on div at bounding box center [445, 201] width 891 height 403
type input "$ 0,00"
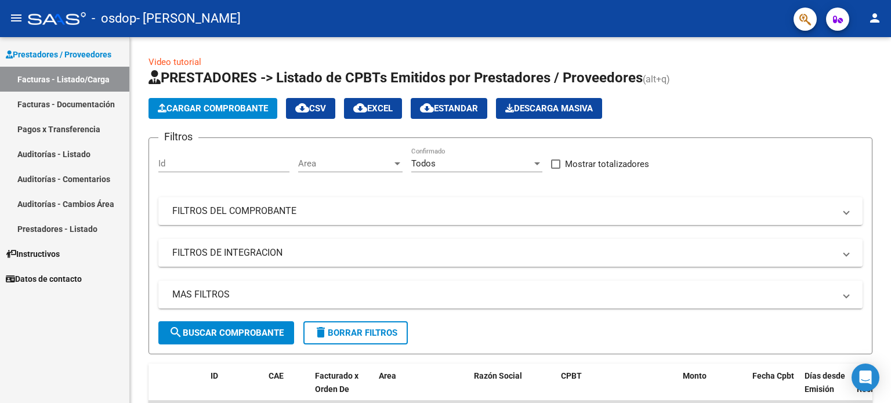
click at [80, 106] on link "Facturas - Documentación" at bounding box center [64, 104] width 129 height 25
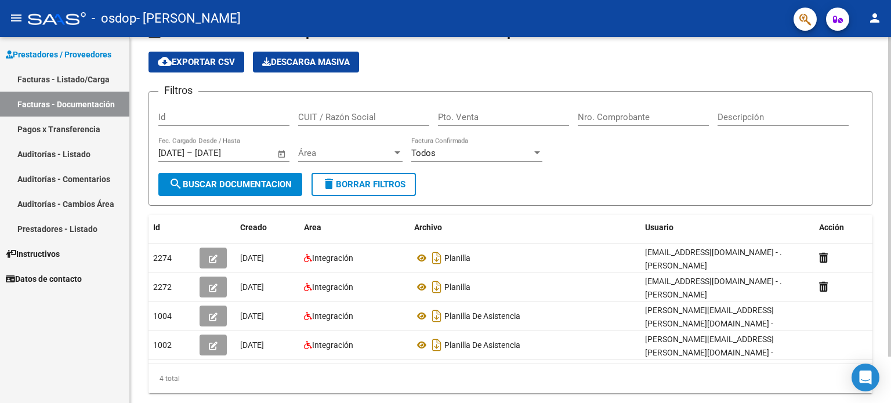
scroll to position [37, 0]
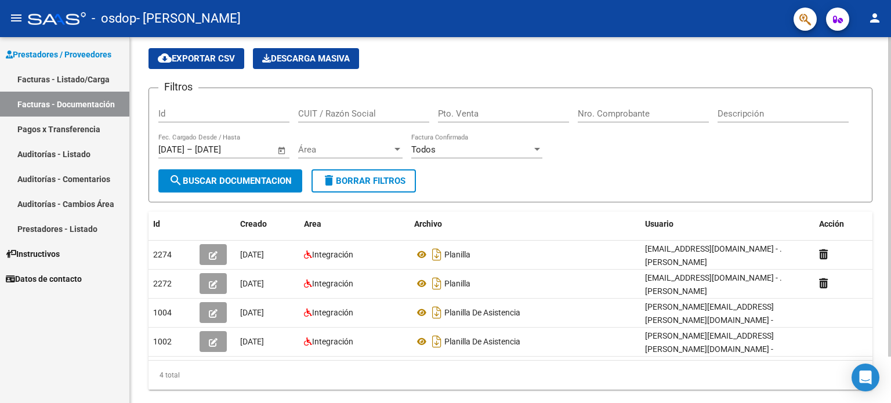
click at [890, 158] on div at bounding box center [889, 226] width 3 height 320
click at [440, 60] on div "cloud_download Exportar CSV Descarga Masiva" at bounding box center [510, 58] width 724 height 21
